Goal: Task Accomplishment & Management: Complete application form

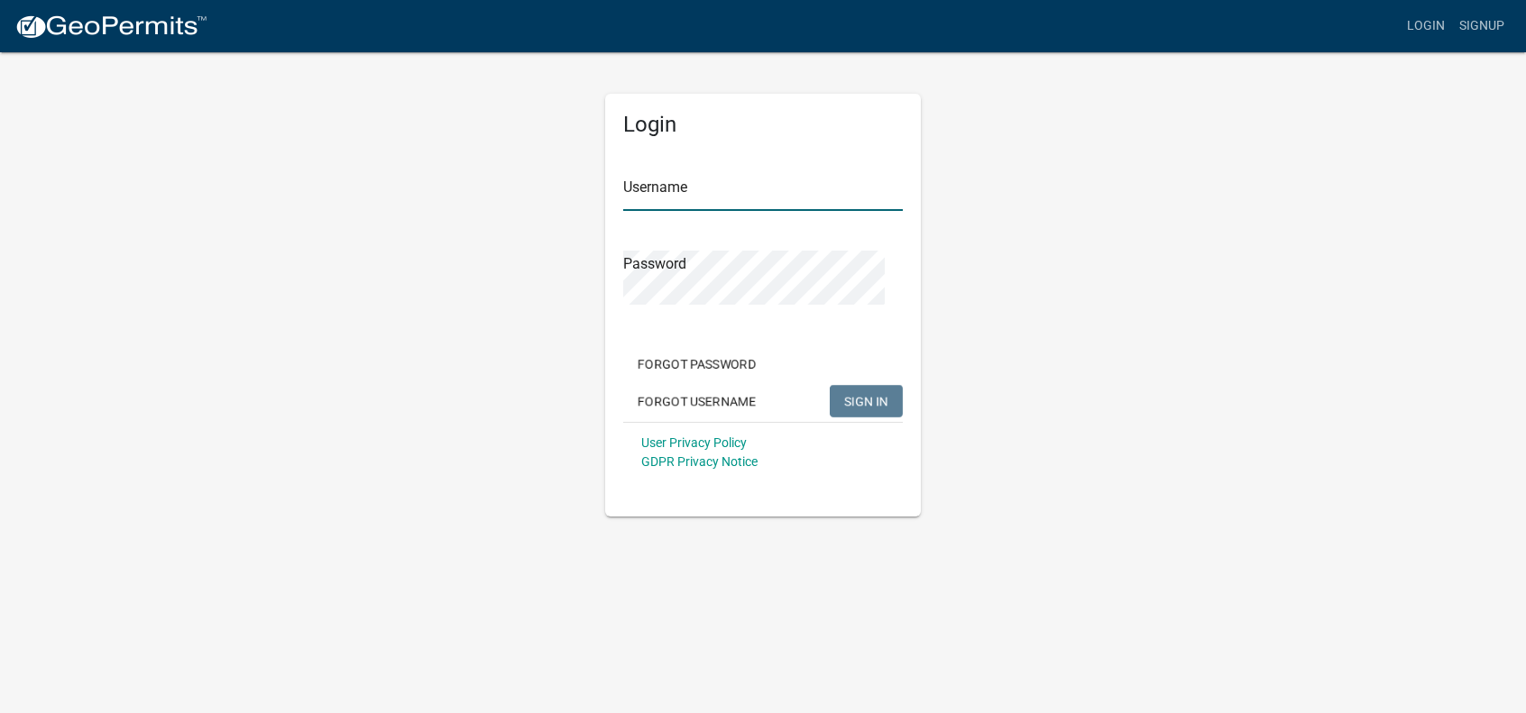
click at [713, 211] on input "Username" at bounding box center [763, 192] width 280 height 37
click at [663, 211] on input "Username" at bounding box center [763, 192] width 280 height 37
type input "cory6573"
click at [844, 409] on span "SIGN IN" at bounding box center [866, 401] width 44 height 14
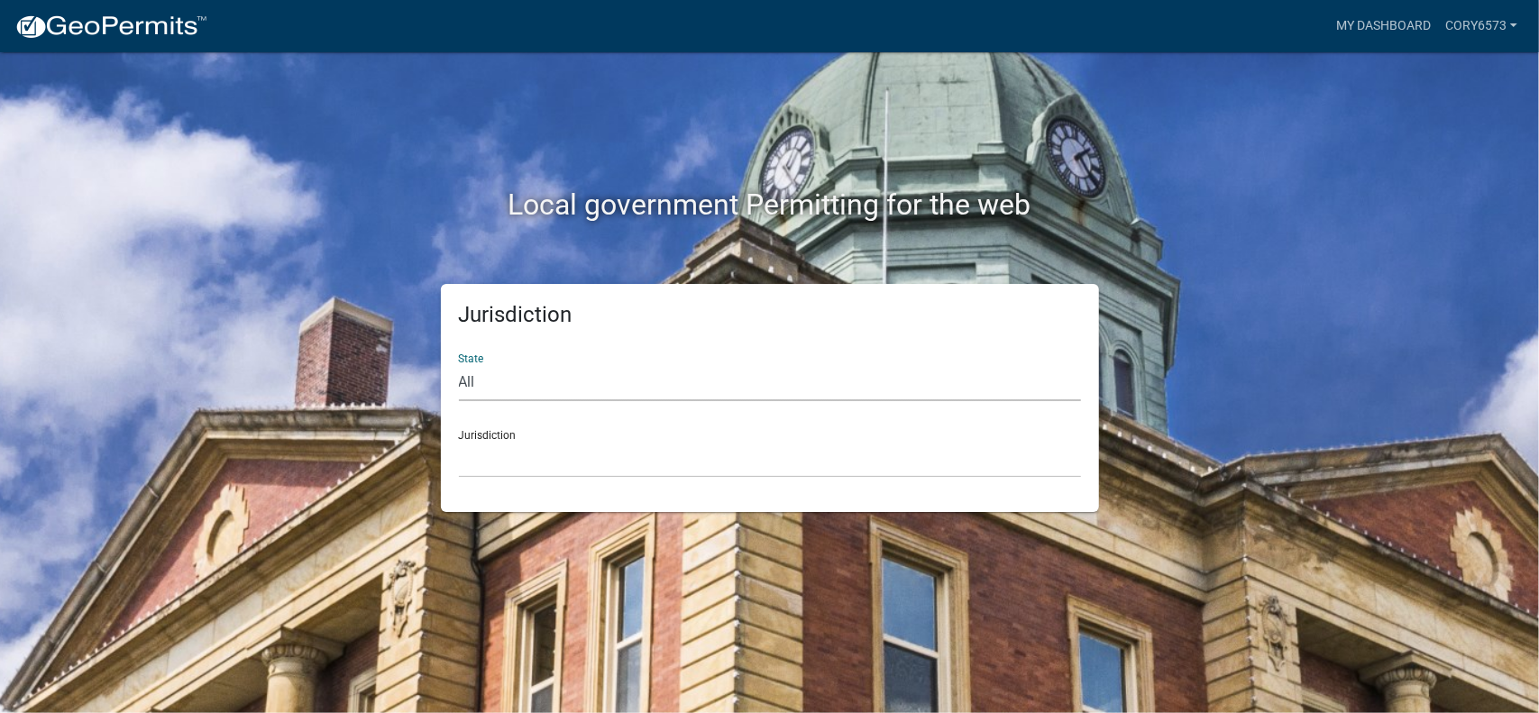
click at [525, 401] on select "All [US_STATE] [US_STATE] [US_STATE] [US_STATE] [US_STATE] [US_STATE] [US_STATE…" at bounding box center [770, 382] width 622 height 37
select select "[US_STATE]"
click at [467, 401] on select "All [US_STATE] [US_STATE] [US_STATE] [US_STATE] [US_STATE] [US_STATE] [US_STATE…" at bounding box center [770, 382] width 622 height 37
click at [917, 478] on select "[GEOGRAPHIC_DATA], [US_STATE] [GEOGRAPHIC_DATA], [US_STATE] [GEOGRAPHIC_DATA], …" at bounding box center [770, 459] width 622 height 37
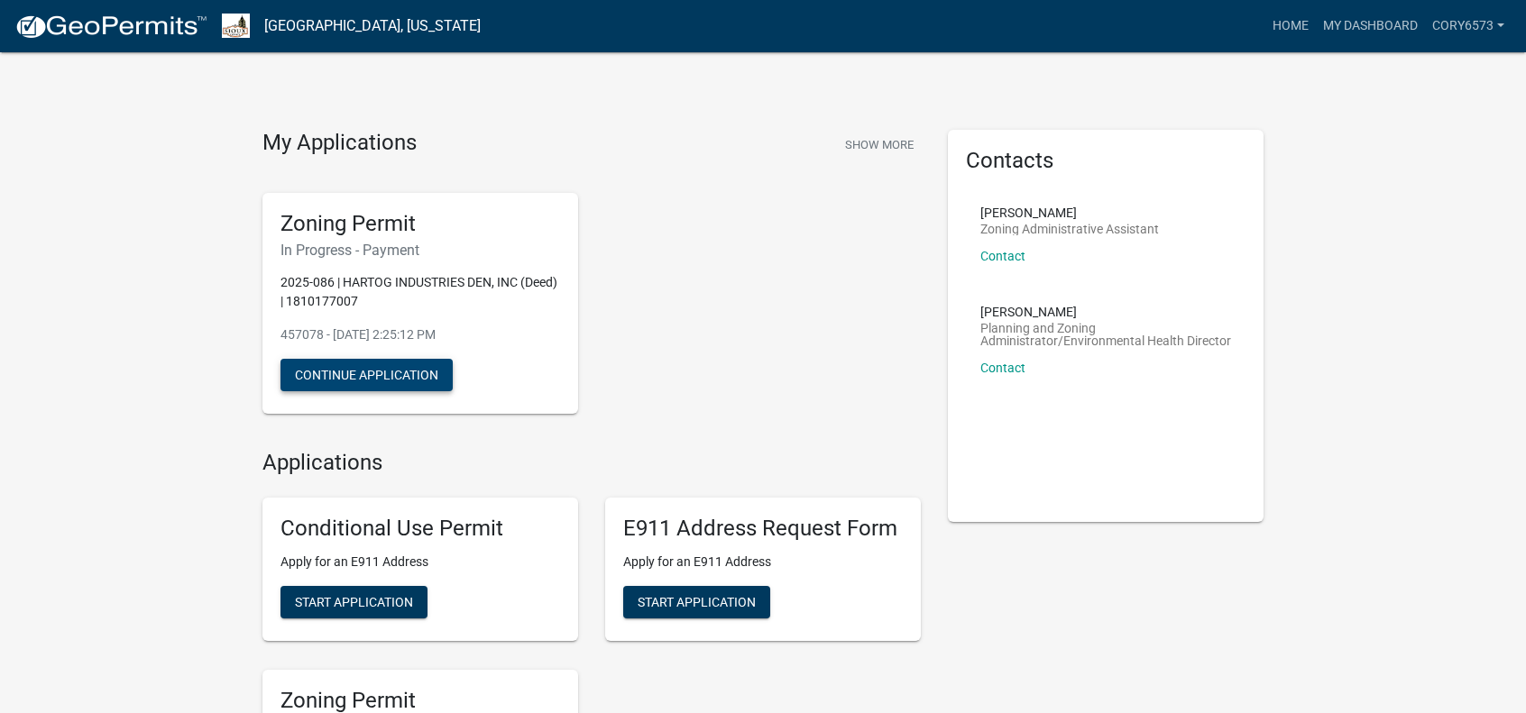
click at [390, 391] on button "Continue Application" at bounding box center [366, 375] width 172 height 32
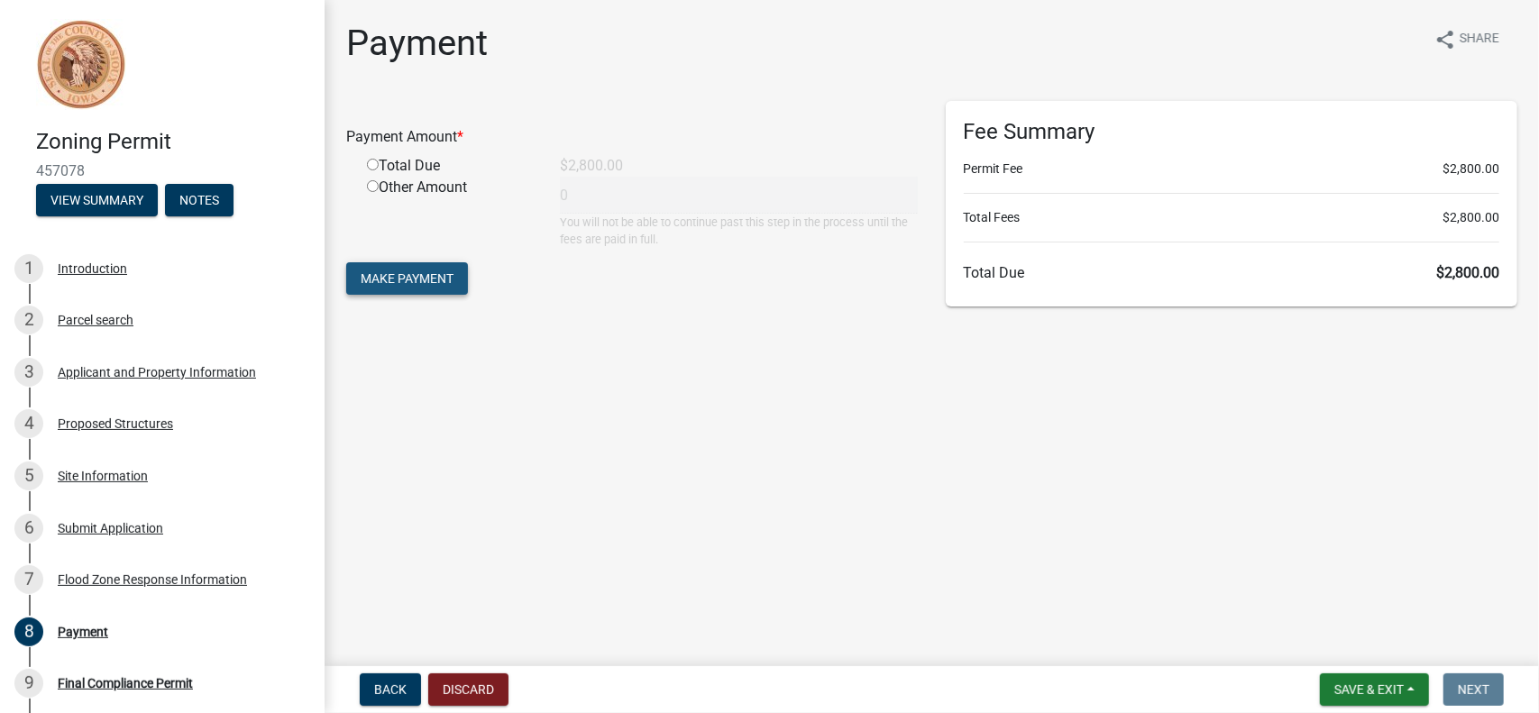
click at [435, 295] on button "Make Payment" at bounding box center [407, 278] width 122 height 32
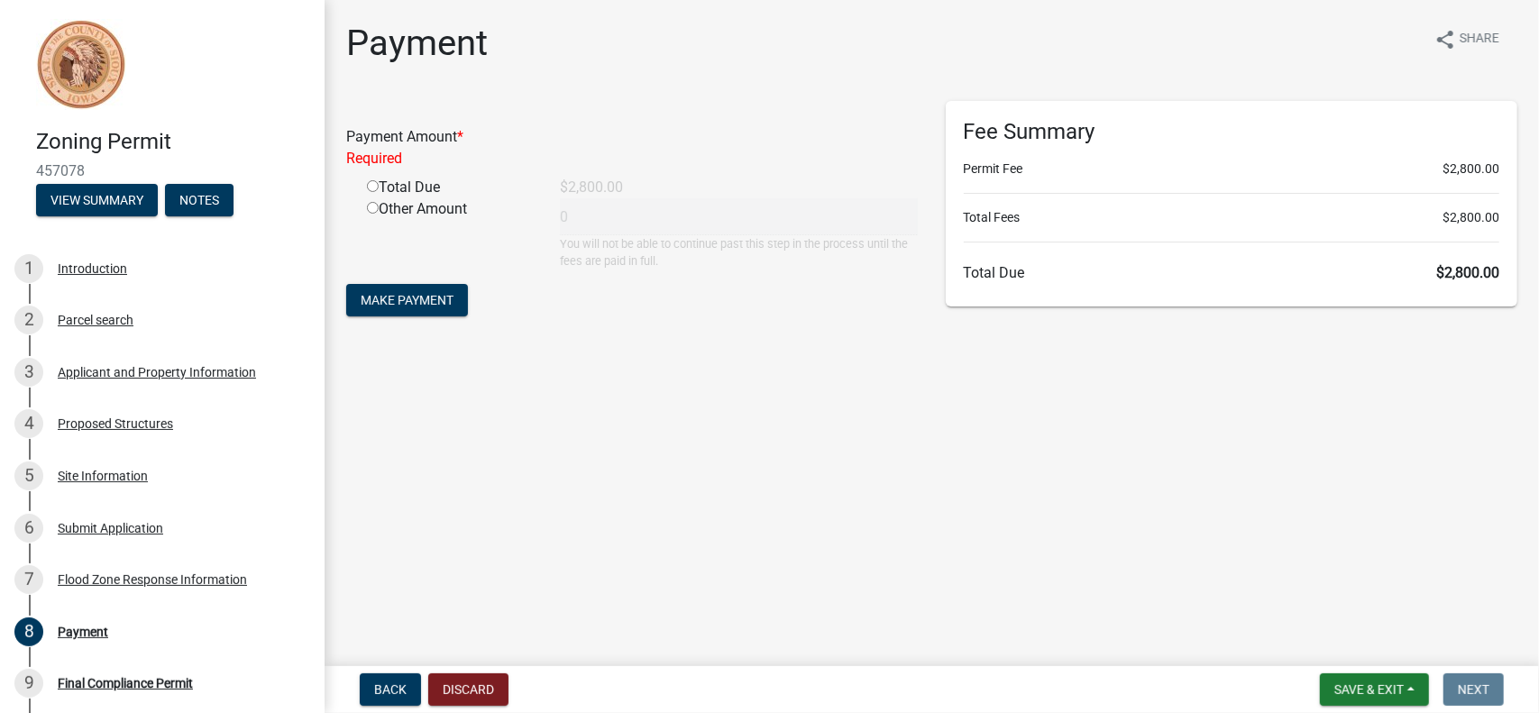
click at [379, 192] on input "radio" at bounding box center [373, 186] width 12 height 12
radio input "true"
type input "2800"
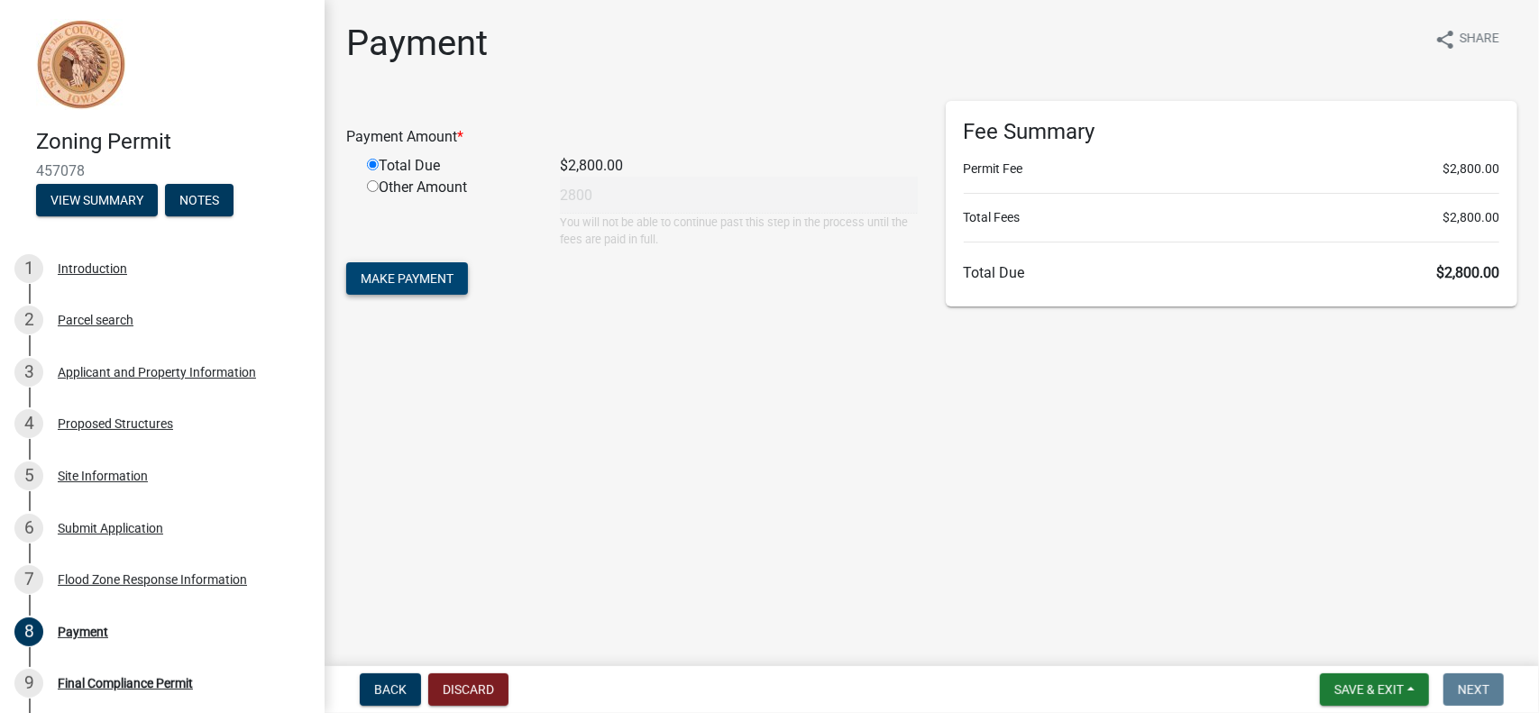
click at [450, 286] on span "Make Payment" at bounding box center [407, 278] width 93 height 14
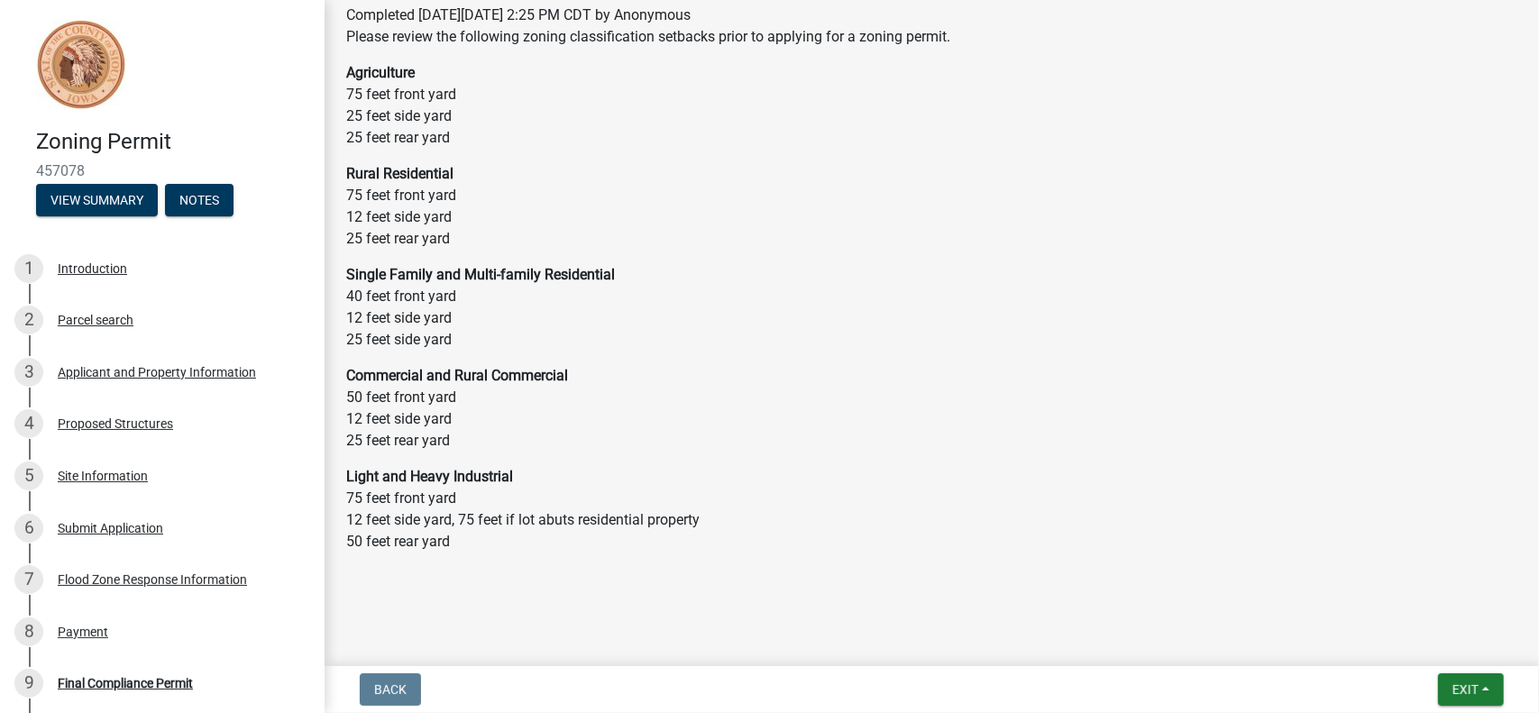
scroll to position [673, 0]
